Goal: Information Seeking & Learning: Learn about a topic

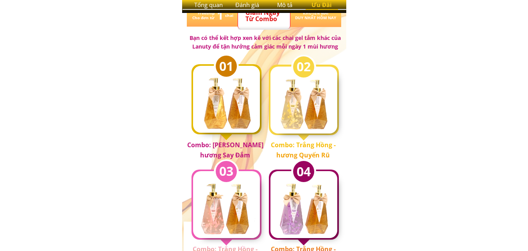
scroll to position [626, 0]
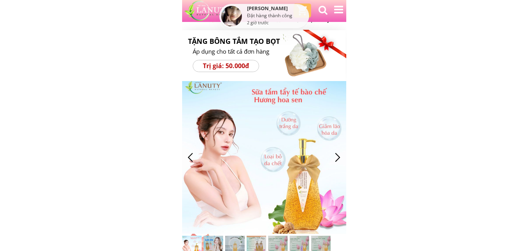
scroll to position [313, 0]
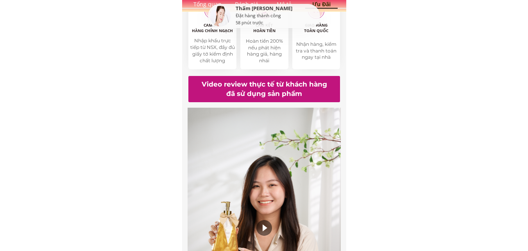
scroll to position [782, 0]
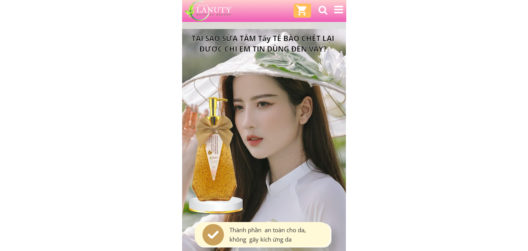
scroll to position [2346, 0]
